Goal: Find specific page/section: Find specific page/section

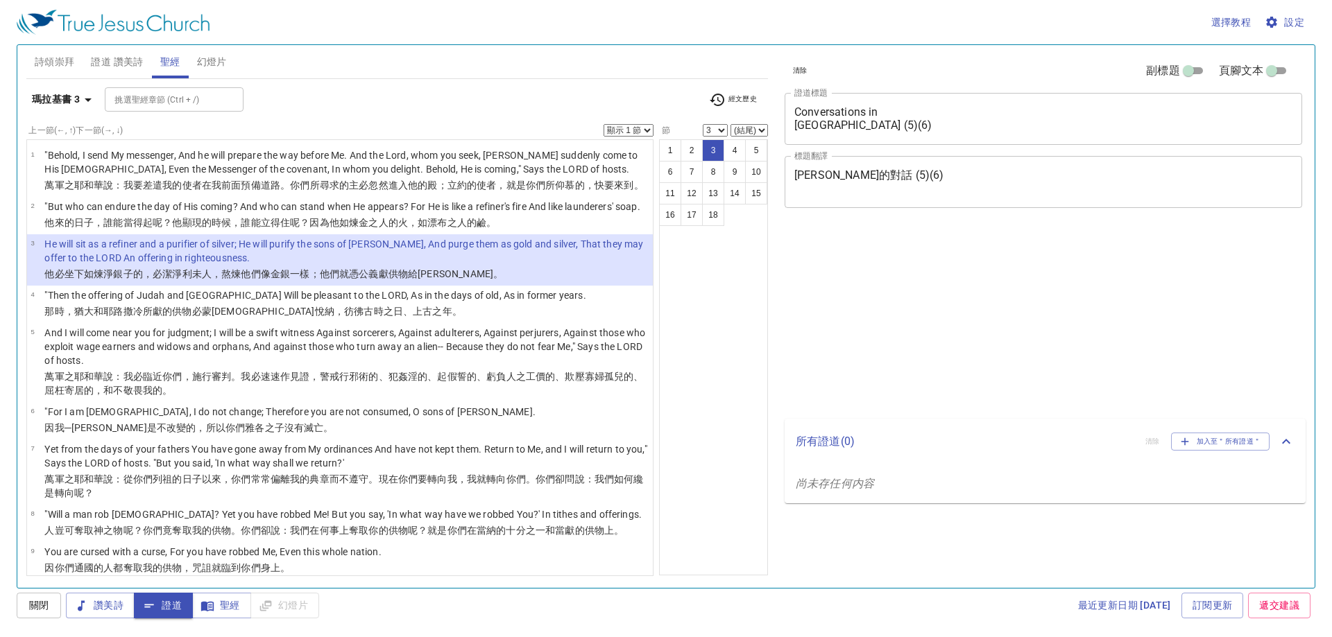
select select "3"
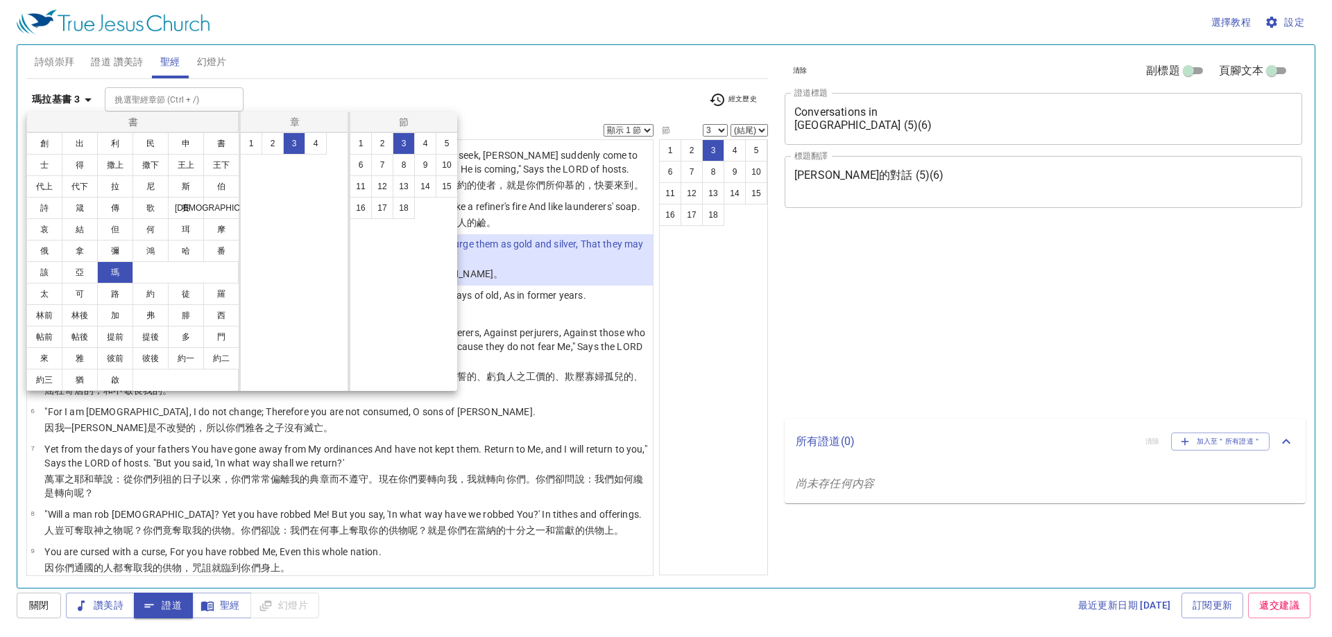
select select "3"
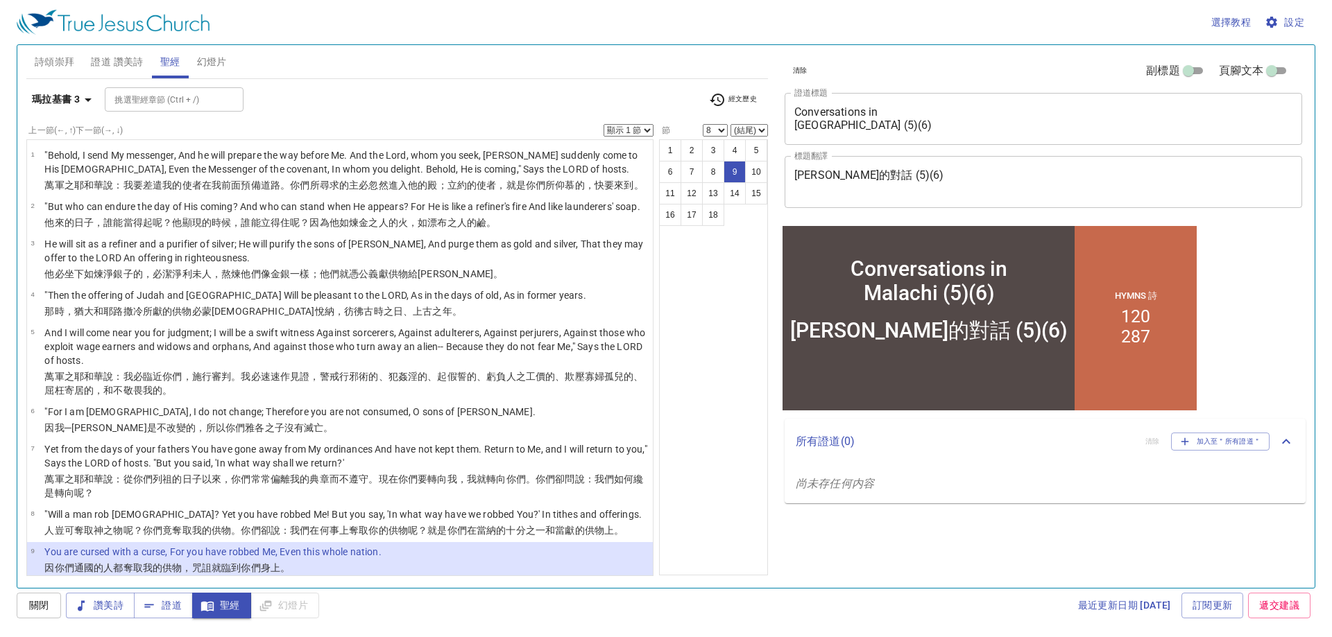
select select "9"
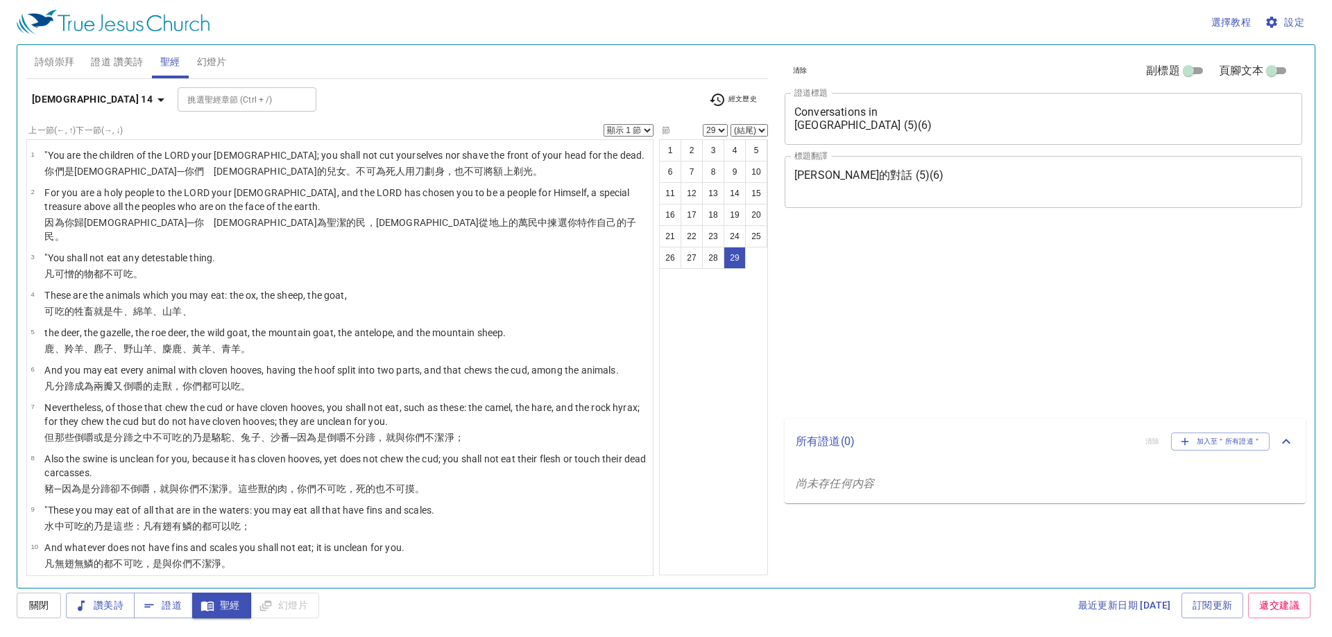
select select "29"
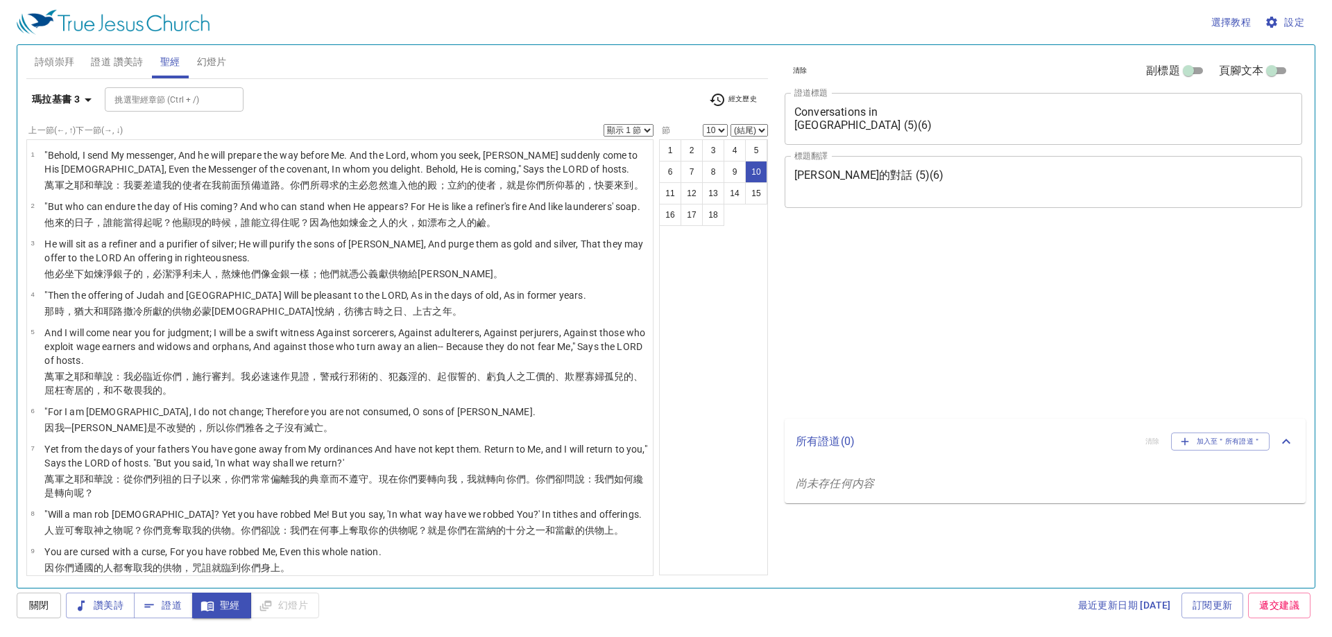
select select "10"
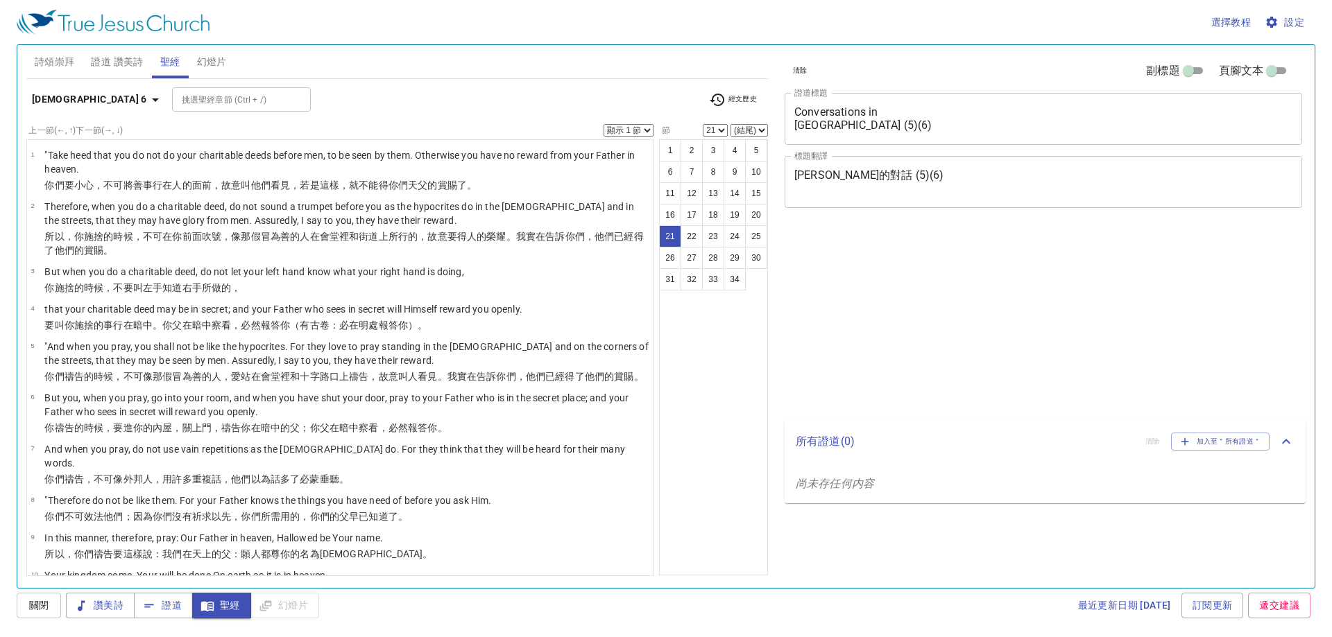
select select "21"
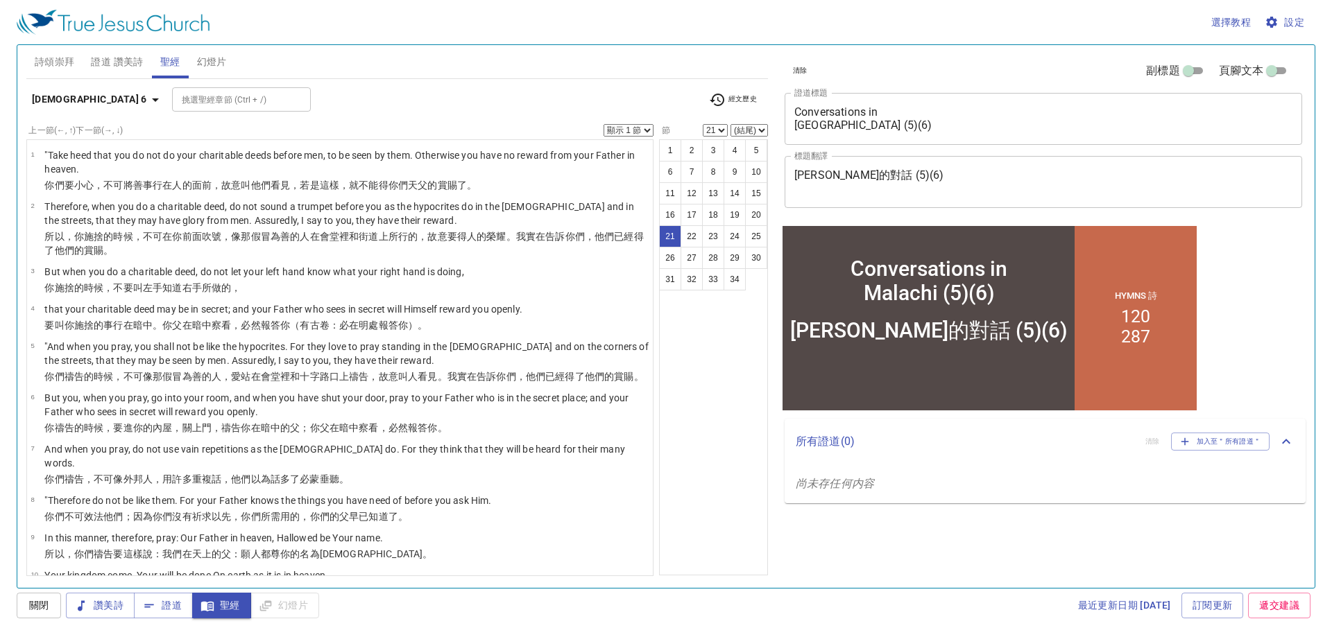
scroll to position [708, 0]
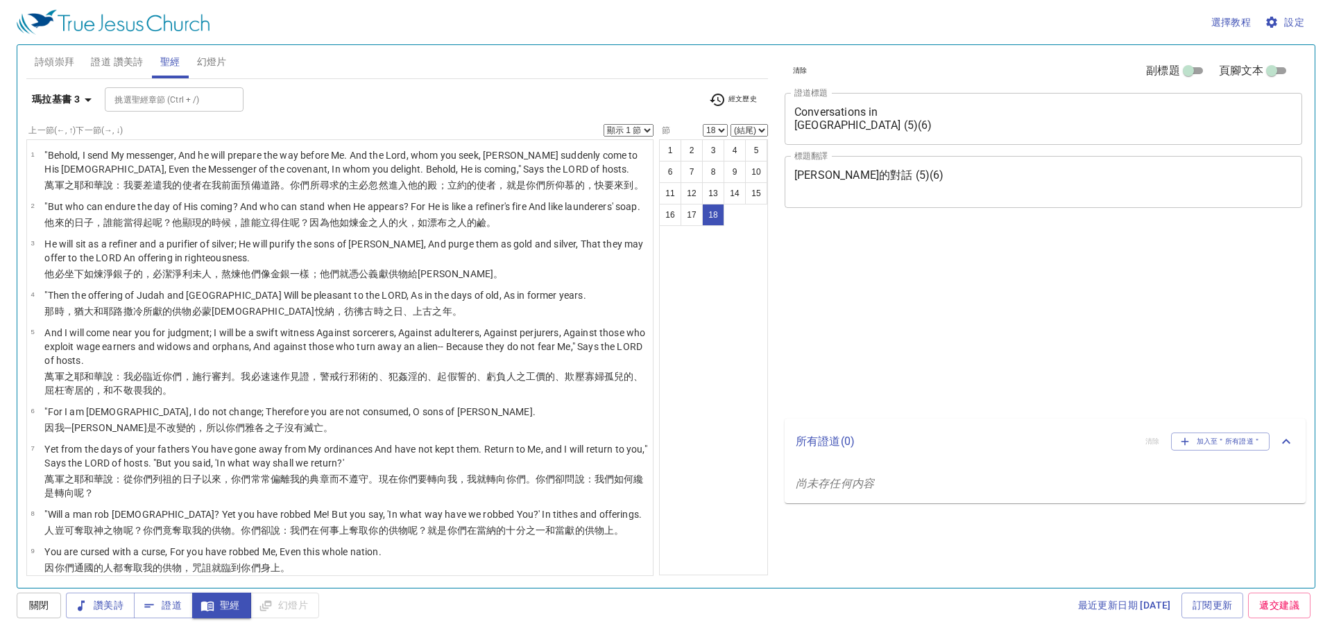
select select "18"
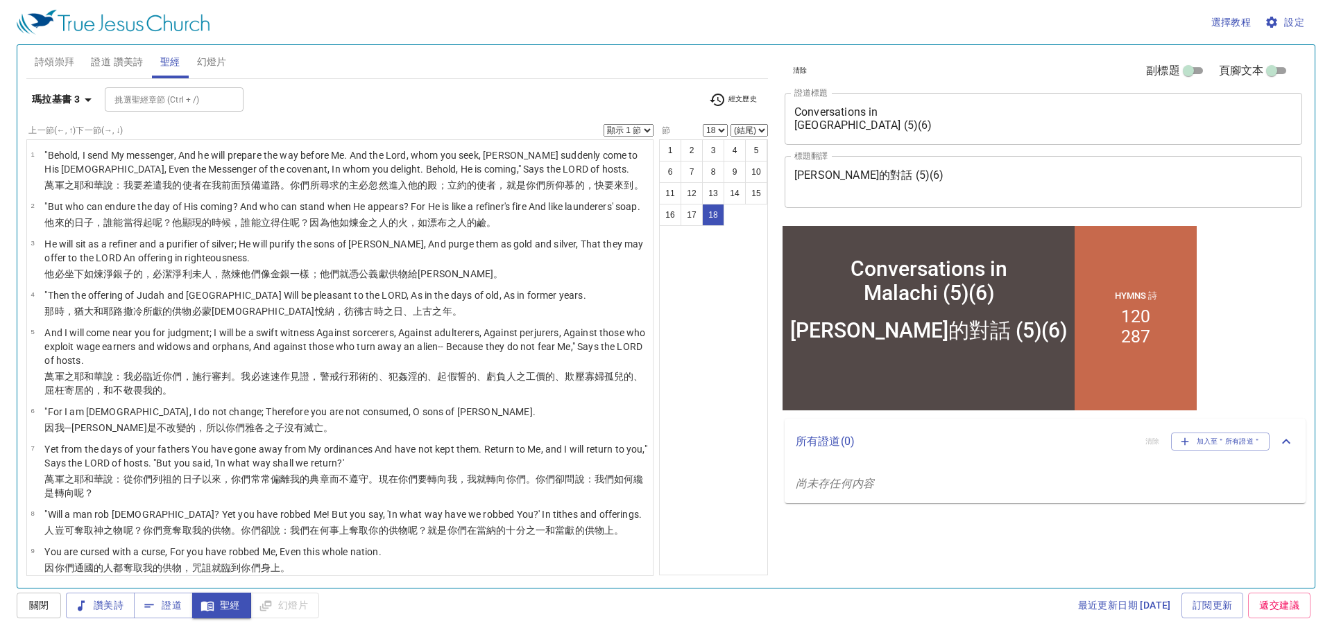
scroll to position [458, 0]
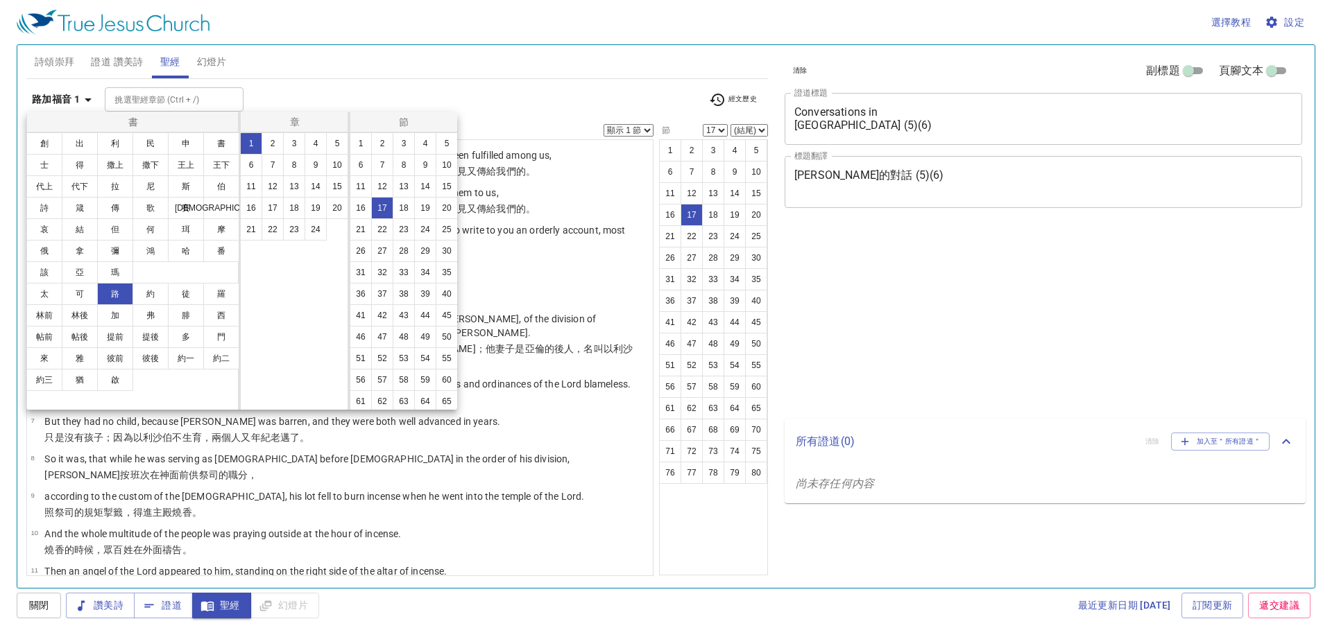
select select "17"
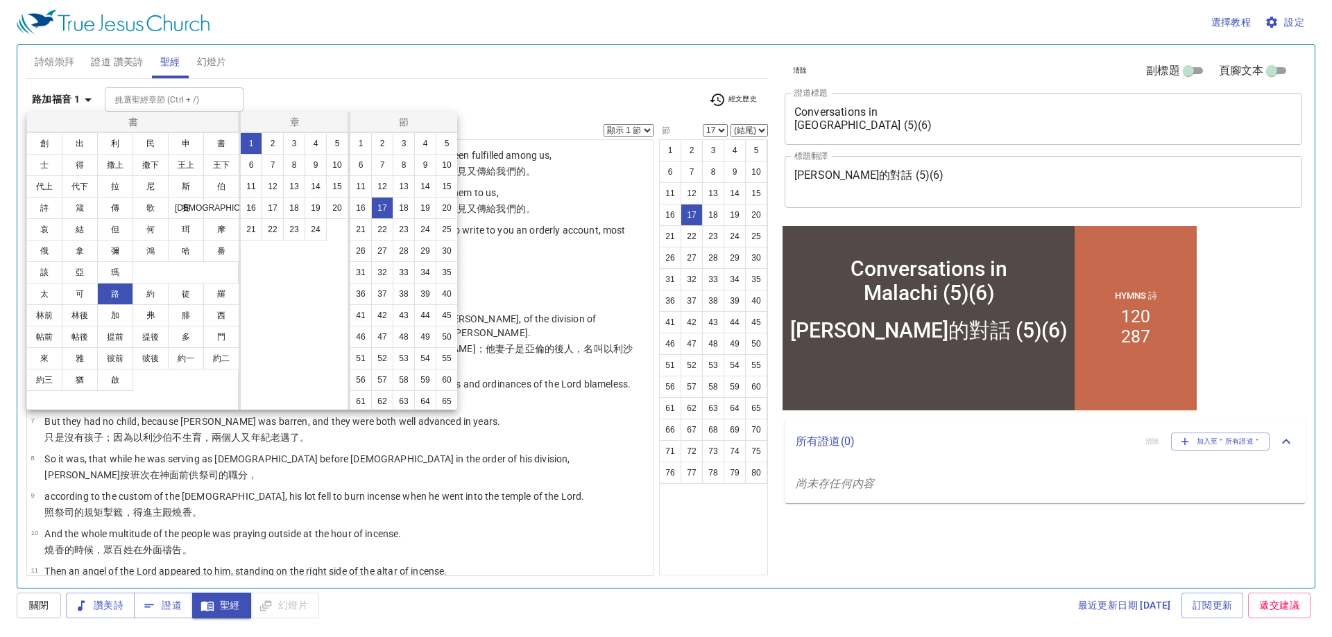
scroll to position [468, 0]
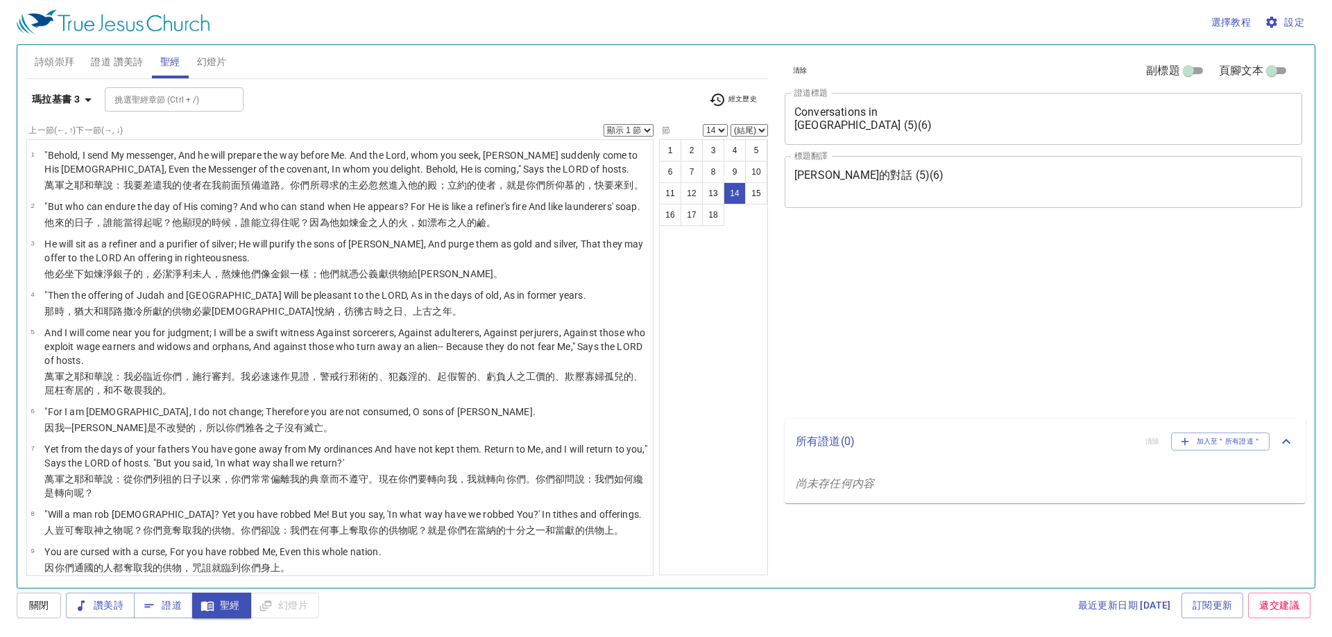
select select "14"
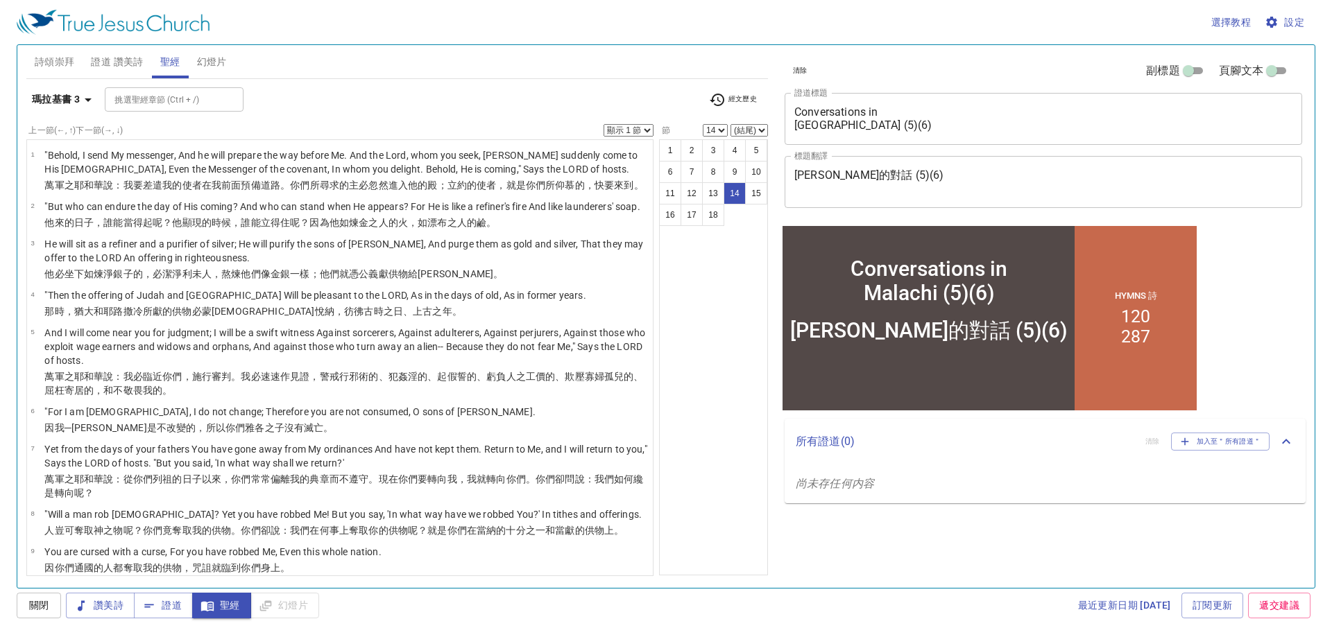
click at [49, 93] on b "瑪拉基書 3" at bounding box center [56, 99] width 48 height 17
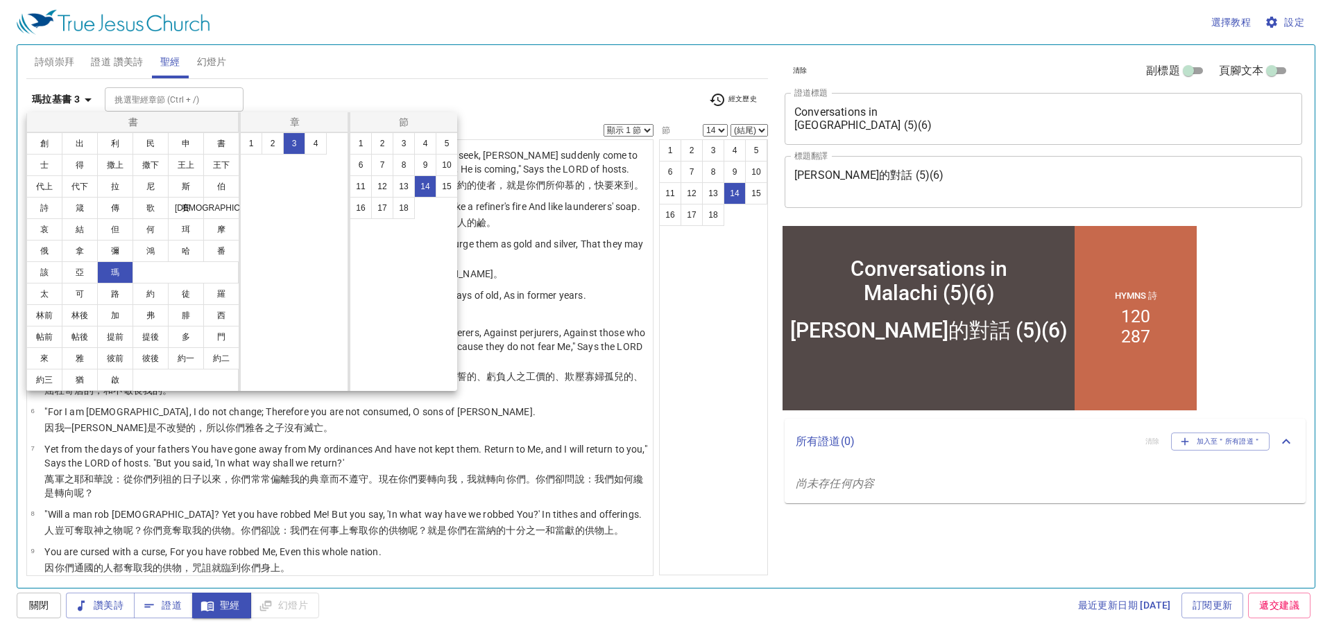
scroll to position [458, 0]
